Goal: Task Accomplishment & Management: Use online tool/utility

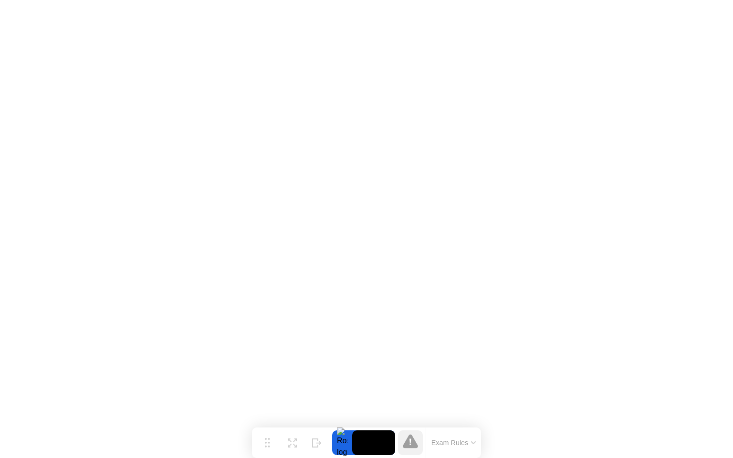
click at [449, 443] on button "Exam Rules" at bounding box center [454, 443] width 51 height 9
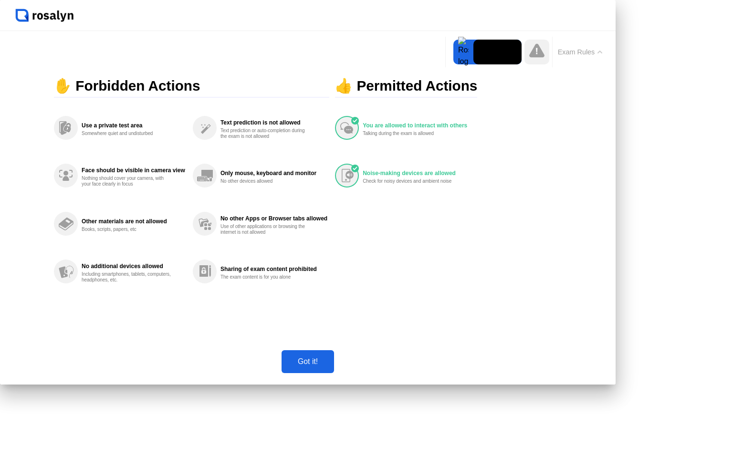
click at [331, 366] on div "Got it!" at bounding box center [308, 362] width 47 height 9
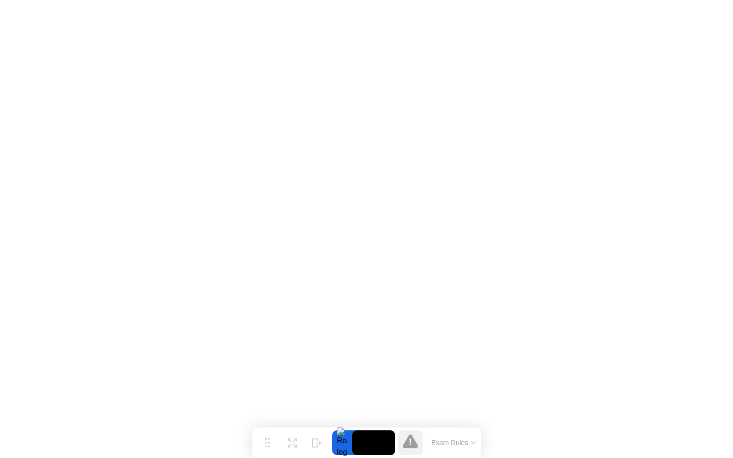
click at [414, 444] on icon at bounding box center [410, 441] width 15 height 14
click at [474, 439] on button "Exam Rules" at bounding box center [454, 443] width 51 height 9
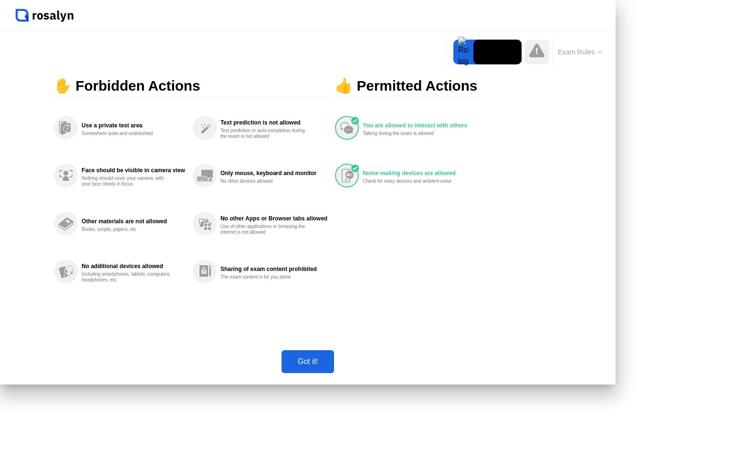
click at [331, 366] on div "Got it!" at bounding box center [308, 362] width 47 height 9
click at [453, 64] on div at bounding box center [463, 52] width 20 height 25
click at [474, 64] on video at bounding box center [498, 52] width 48 height 25
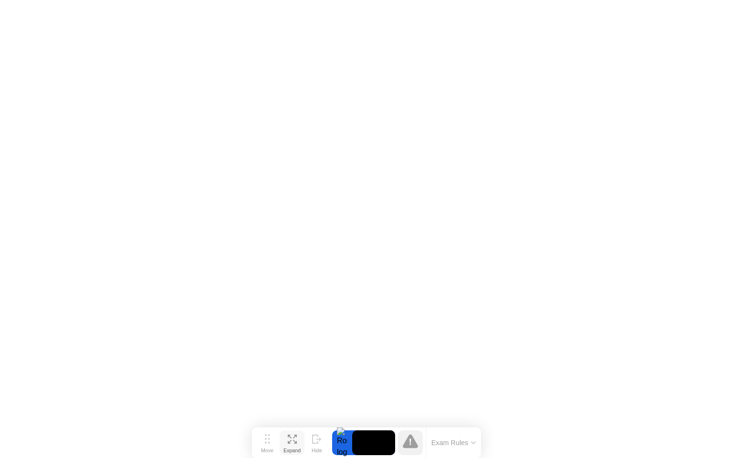
click at [291, 439] on icon at bounding box center [292, 439] width 9 height 9
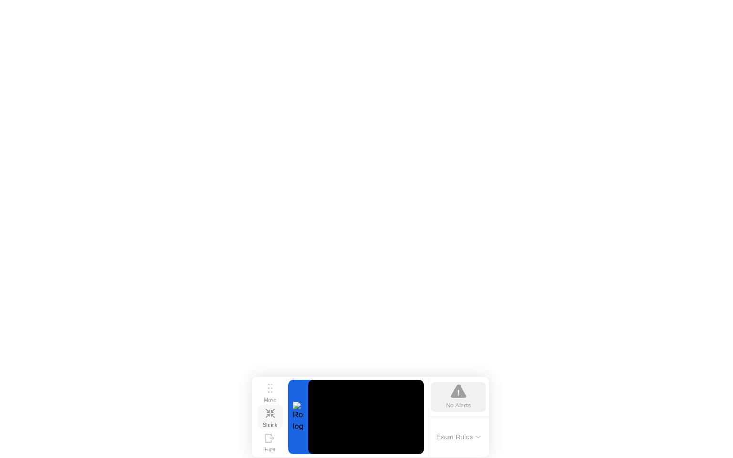
click at [271, 416] on icon at bounding box center [270, 413] width 9 height 9
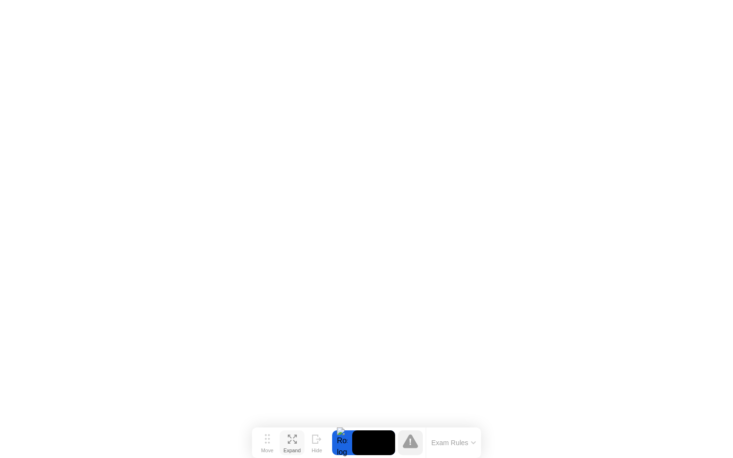
click at [414, 442] on icon at bounding box center [410, 441] width 15 height 14
click at [463, 443] on button "Exam Rules" at bounding box center [454, 443] width 51 height 9
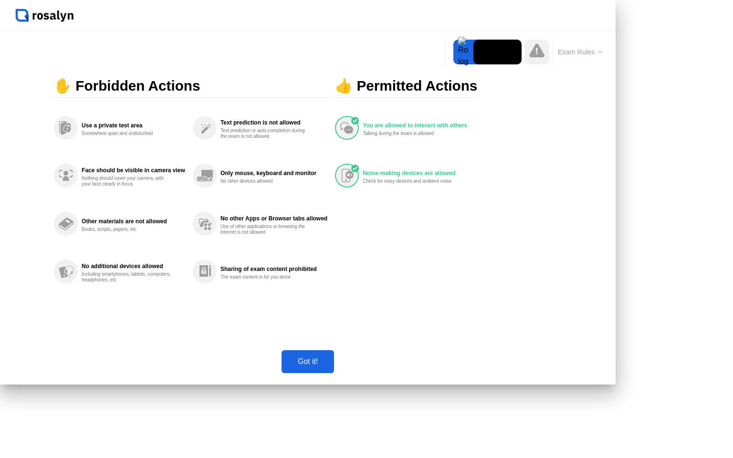
click at [331, 366] on div "Got it!" at bounding box center [308, 362] width 47 height 9
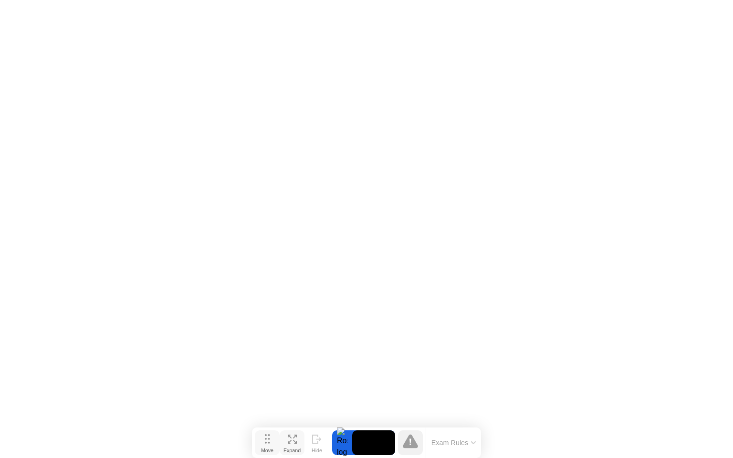
click at [267, 443] on icon at bounding box center [267, 439] width 5 height 10
click at [267, 439] on icon at bounding box center [267, 439] width 5 height 10
click at [434, 441] on button "Exam Rules" at bounding box center [454, 443] width 51 height 9
click div "Got it!"
click at [266, 442] on icon at bounding box center [267, 439] width 5 height 10
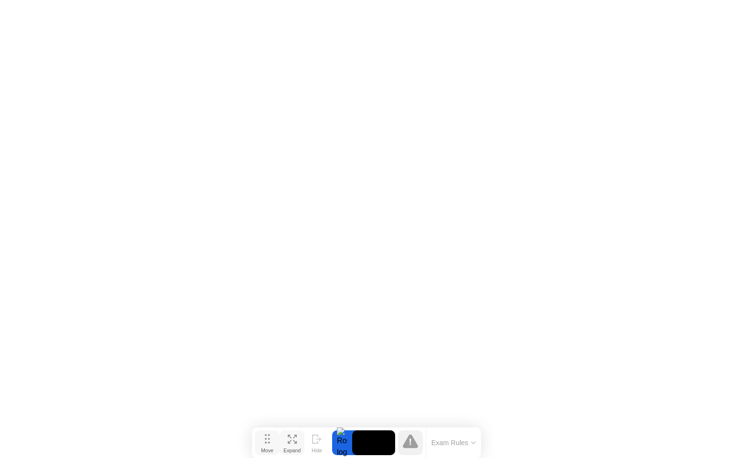
click at [266, 442] on icon at bounding box center [267, 439] width 5 height 10
click at [290, 439] on icon at bounding box center [292, 443] width 9 height 9
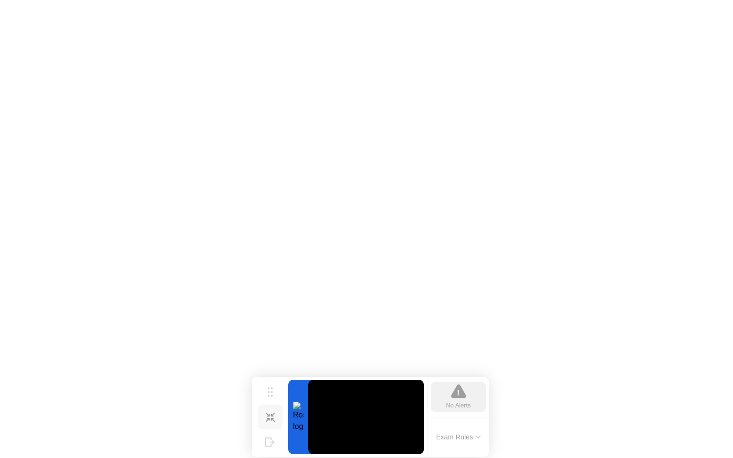
click at [293, 409] on div at bounding box center [298, 417] width 20 height 74
click at [342, 422] on video at bounding box center [366, 417] width 116 height 74
click at [456, 396] on icon at bounding box center [458, 392] width 15 height 14
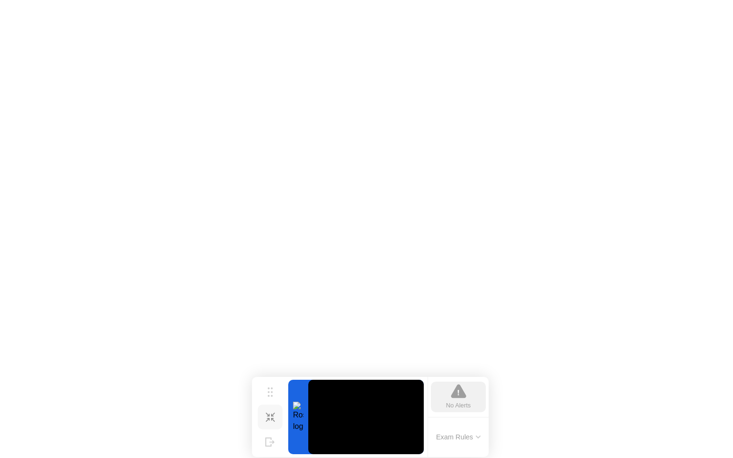
click at [456, 396] on icon at bounding box center [458, 392] width 15 height 14
click at [476, 439] on button "Exam Rules" at bounding box center [458, 437] width 51 height 9
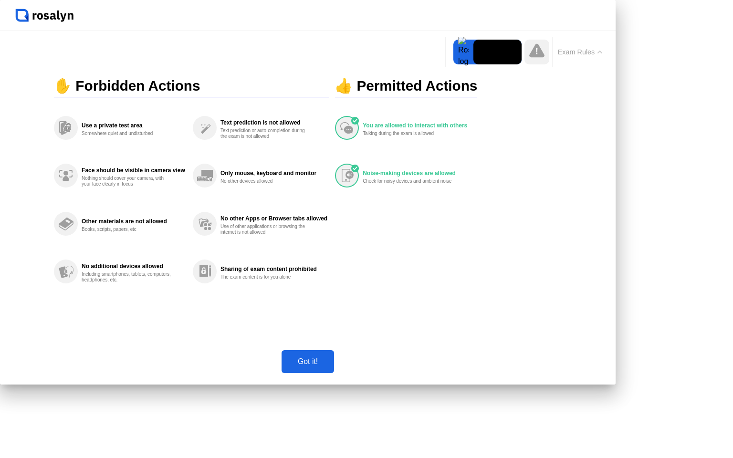
click at [331, 366] on div "Got it!" at bounding box center [308, 362] width 47 height 9
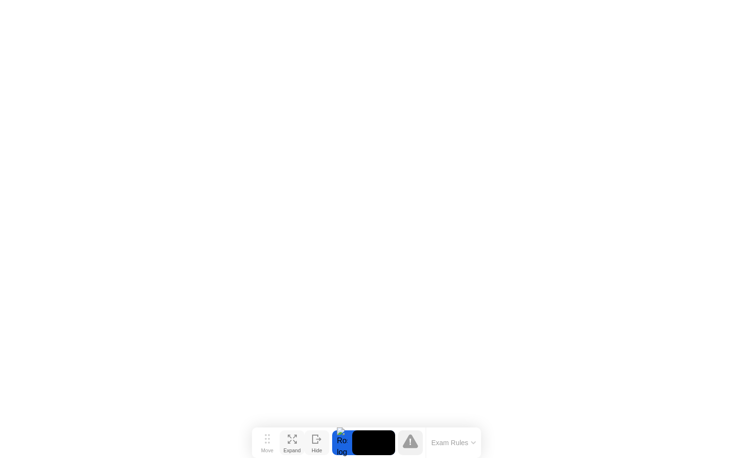
click at [315, 440] on icon at bounding box center [317, 439] width 10 height 9
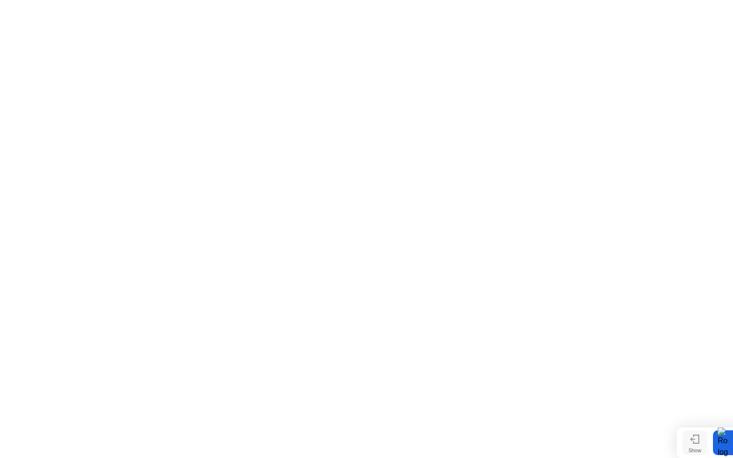
click at [695, 441] on icon at bounding box center [695, 439] width 10 height 9
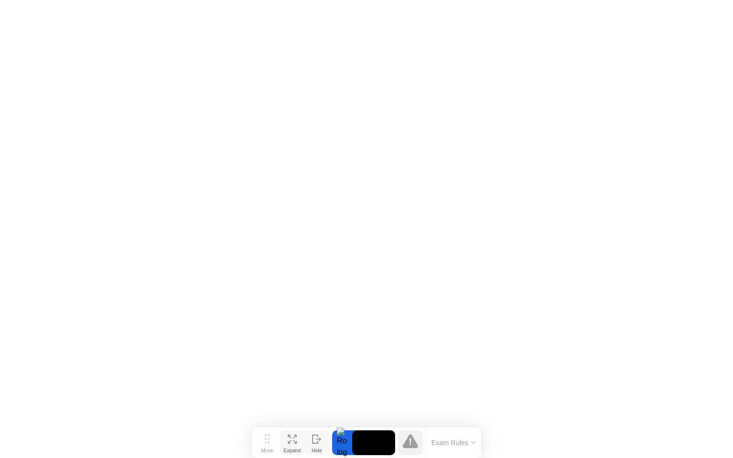
click at [289, 441] on icon at bounding box center [292, 439] width 9 height 9
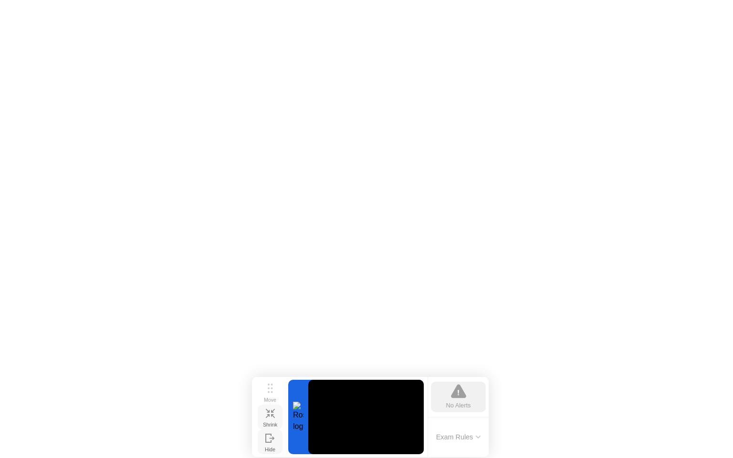
click at [266, 418] on icon at bounding box center [270, 413] width 9 height 9
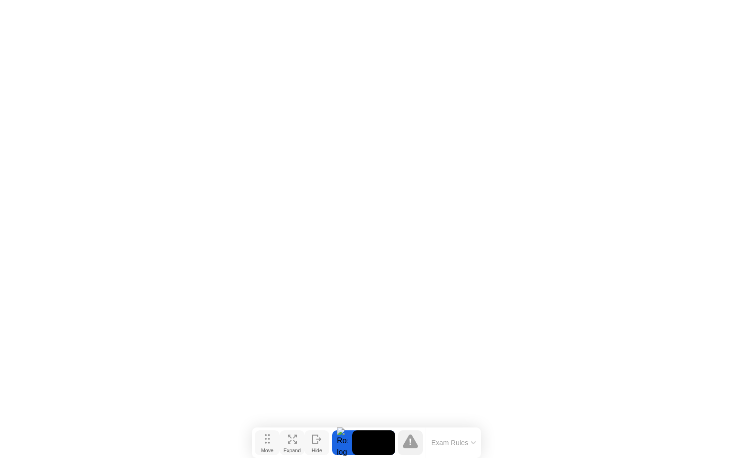
click at [263, 443] on button "Move" at bounding box center [267, 443] width 25 height 25
click at [716, 10] on img at bounding box center [714, 11] width 24 height 8
click at [719, 11] on img at bounding box center [714, 11] width 24 height 8
